Goal: Information Seeking & Learning: Learn about a topic

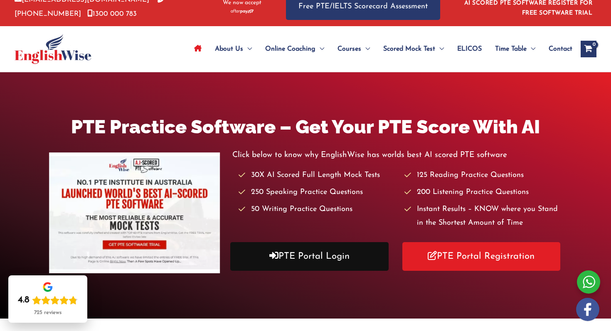
scroll to position [16, 0]
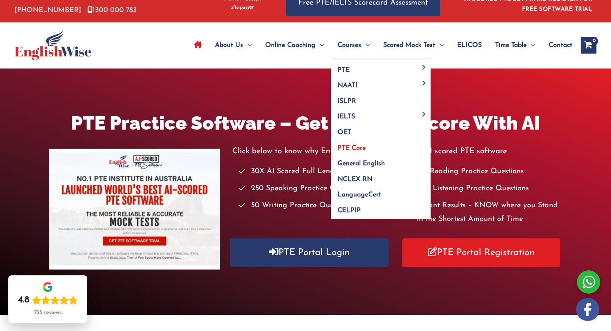
click at [361, 148] on span "PTE Core" at bounding box center [352, 148] width 28 height 7
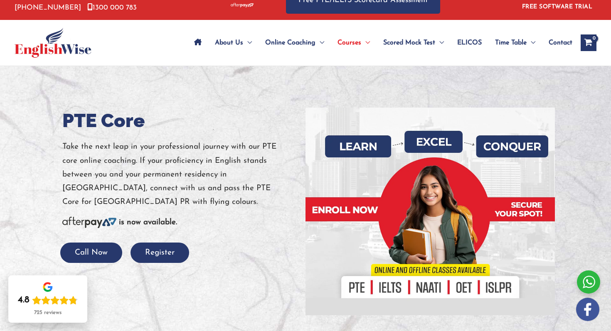
scroll to position [19, 0]
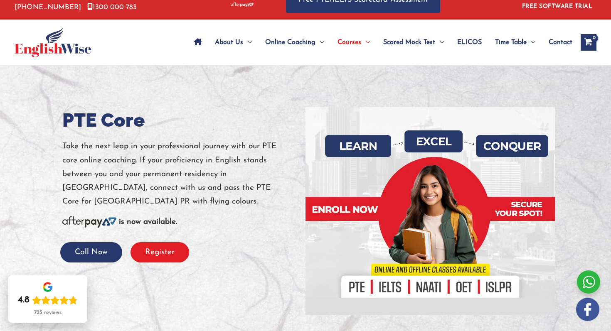
click at [178, 252] on button "Register" at bounding box center [160, 252] width 59 height 20
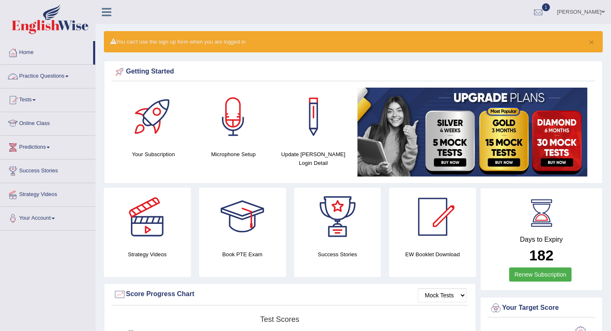
click at [61, 80] on link "Practice Questions" at bounding box center [47, 75] width 95 height 21
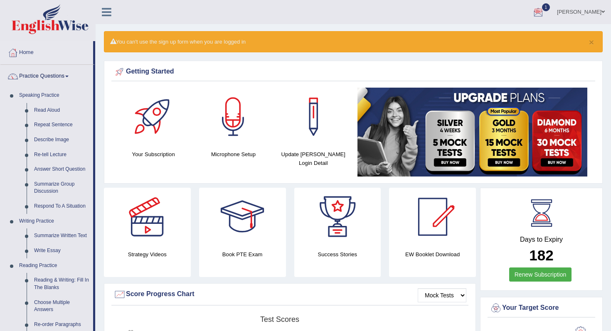
click at [539, 16] on div at bounding box center [538, 12] width 12 height 12
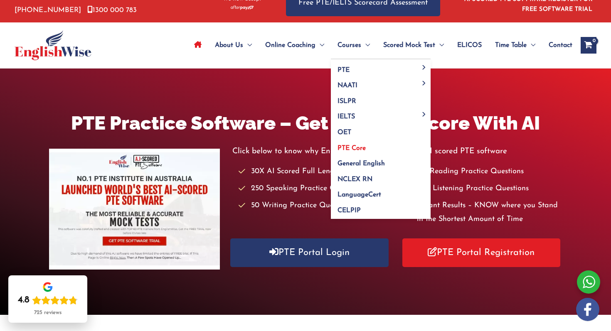
click at [349, 150] on span "PTE Core" at bounding box center [352, 148] width 28 height 7
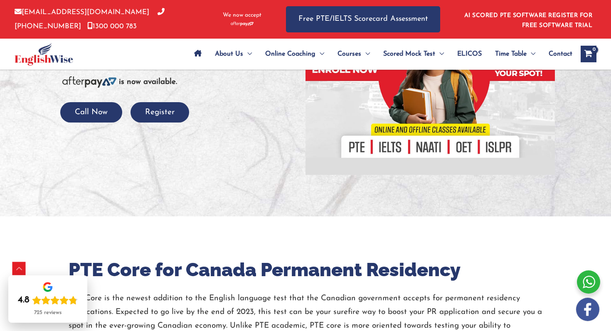
scroll to position [9, 0]
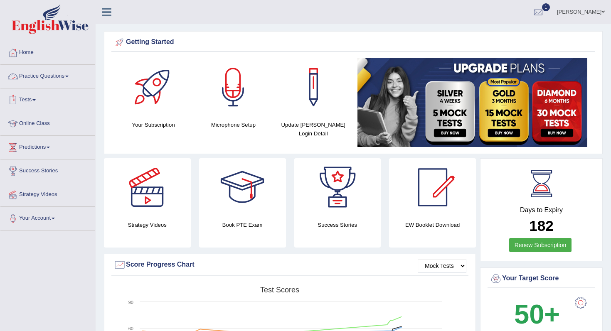
click at [63, 78] on link "Practice Questions" at bounding box center [47, 75] width 95 height 21
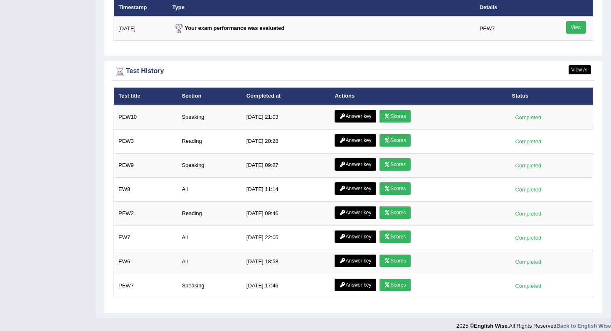
scroll to position [1062, 0]
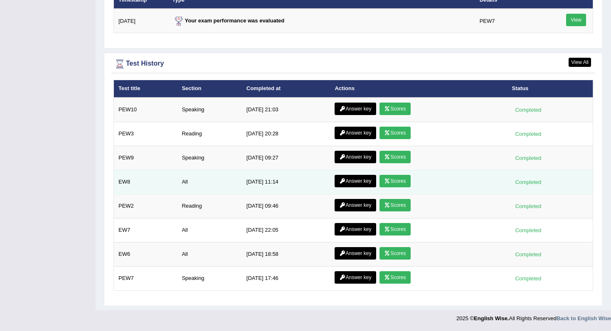
click at [392, 179] on link "Scores" at bounding box center [395, 181] width 31 height 12
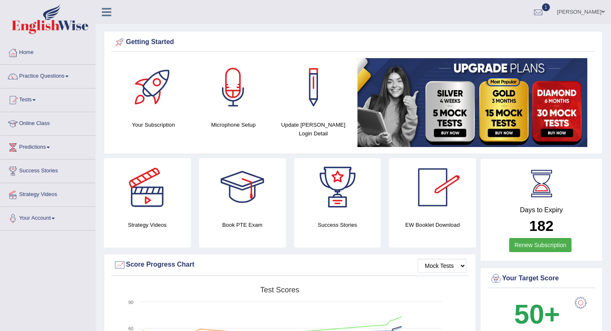
click at [413, 192] on div at bounding box center [433, 187] width 58 height 58
